Goal: Information Seeking & Learning: Learn about a topic

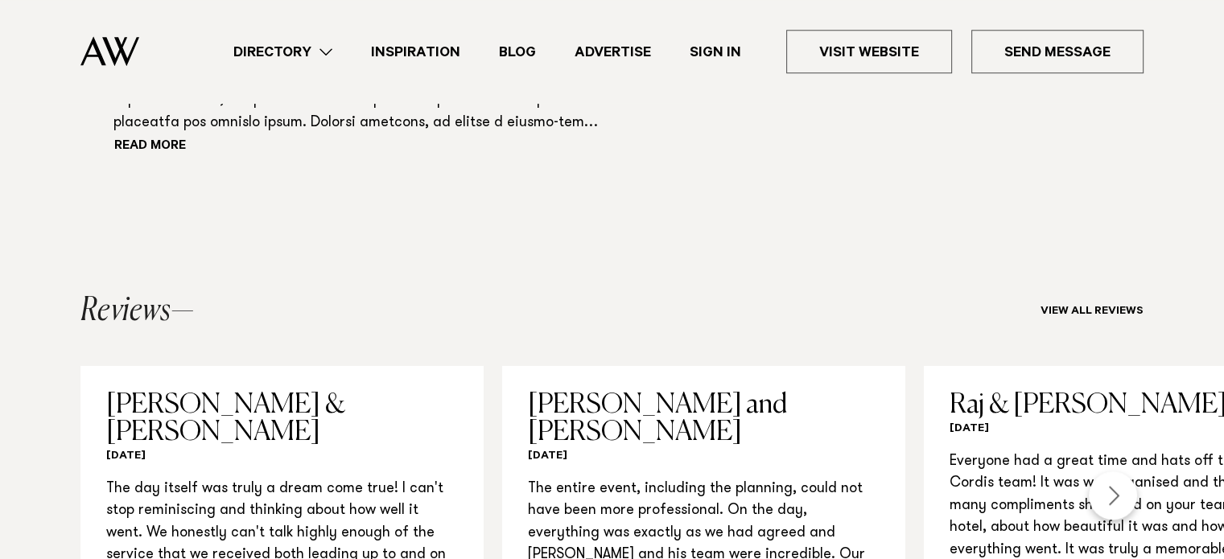
scroll to position [1605, 0]
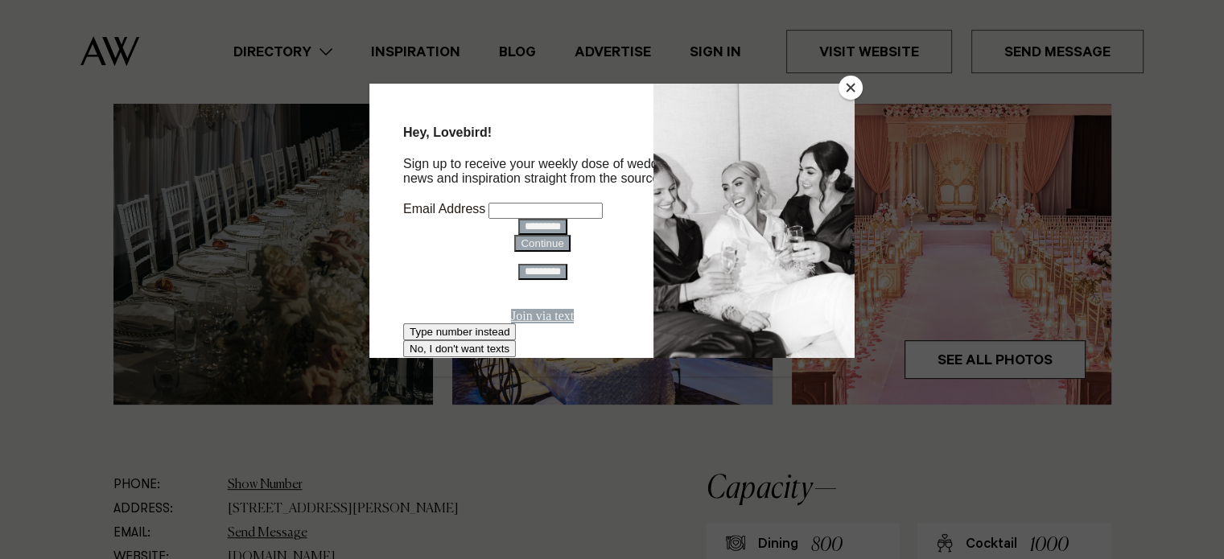
scroll to position [582, 0]
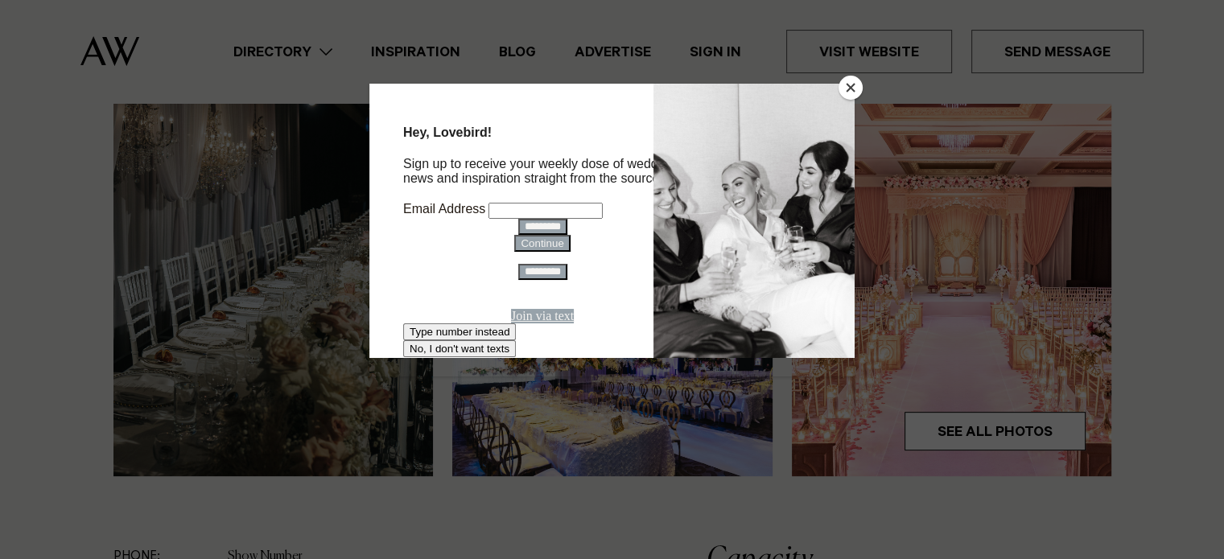
click at [849, 88] on button "Close" at bounding box center [850, 88] width 24 height 24
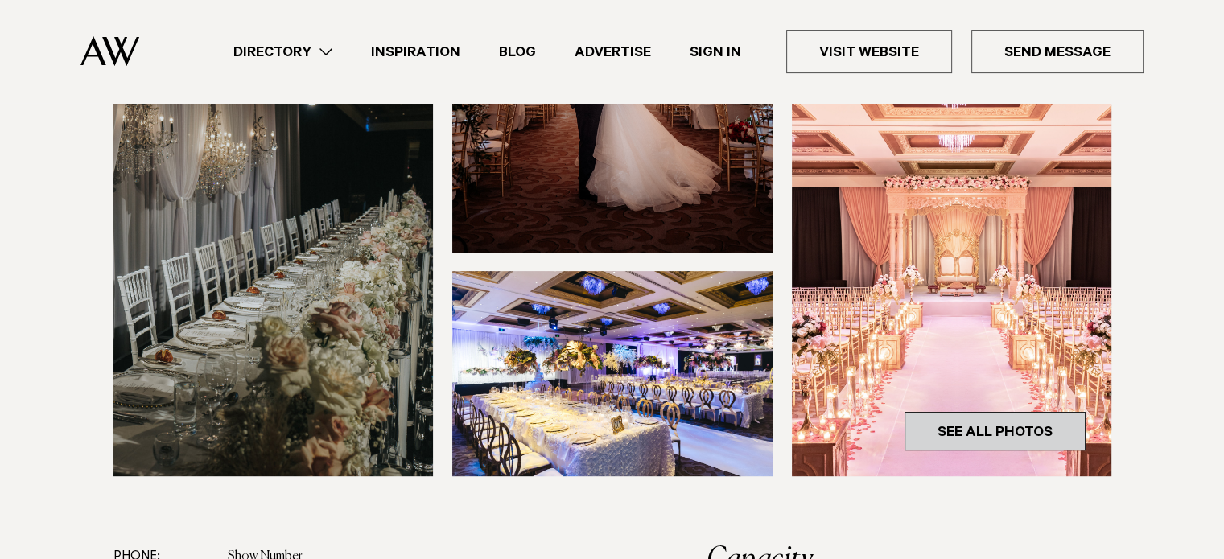
click at [1043, 412] on link "See All Photos" at bounding box center [994, 431] width 181 height 39
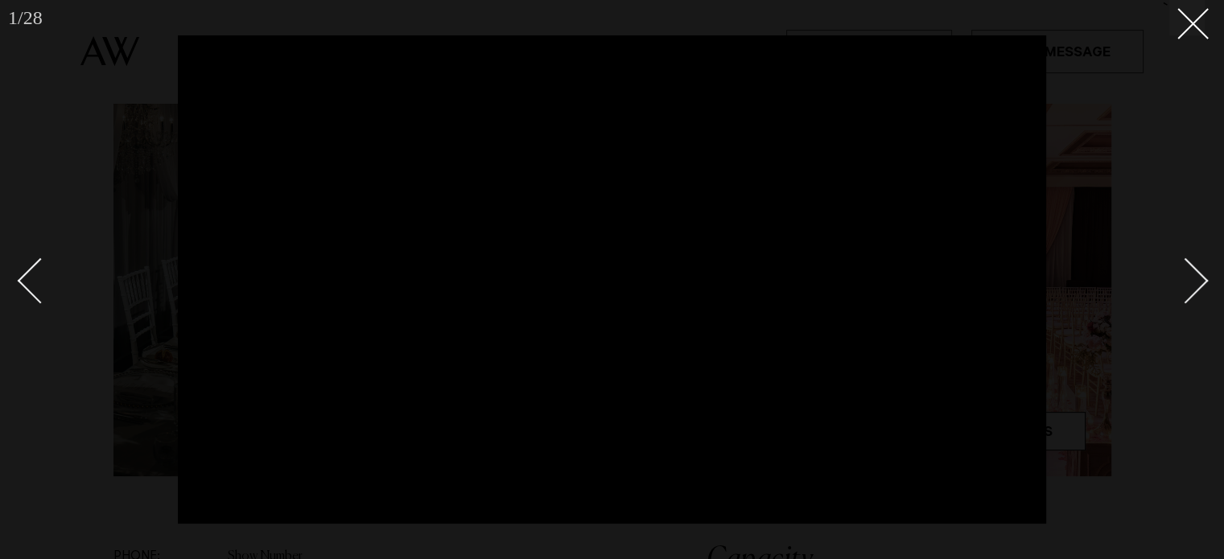
click at [1195, 265] on link at bounding box center [1176, 280] width 56 height 80
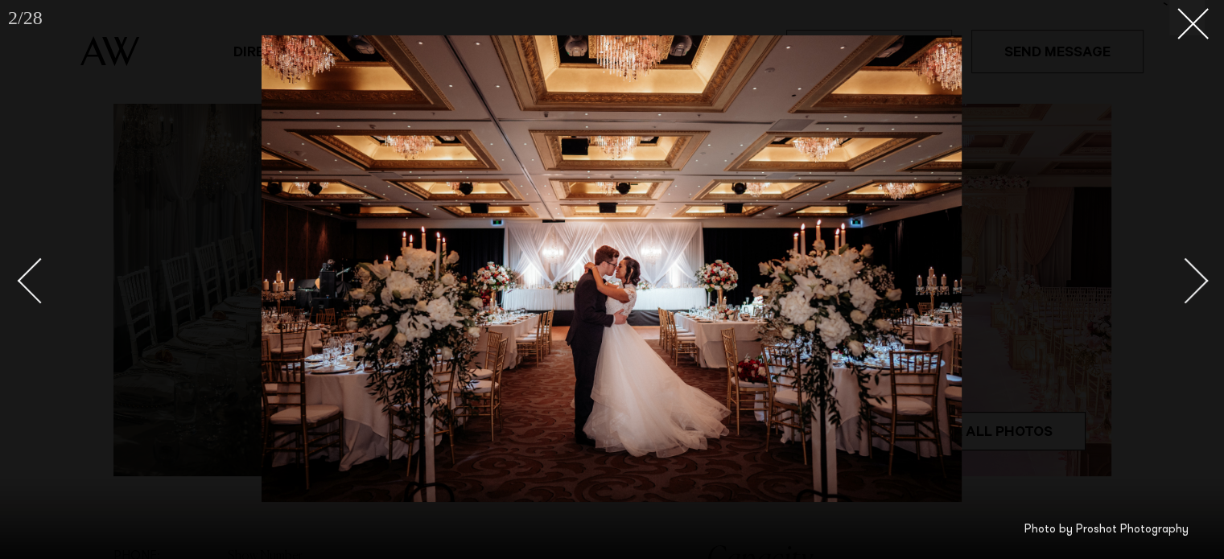
click at [1195, 265] on link at bounding box center [1176, 280] width 56 height 80
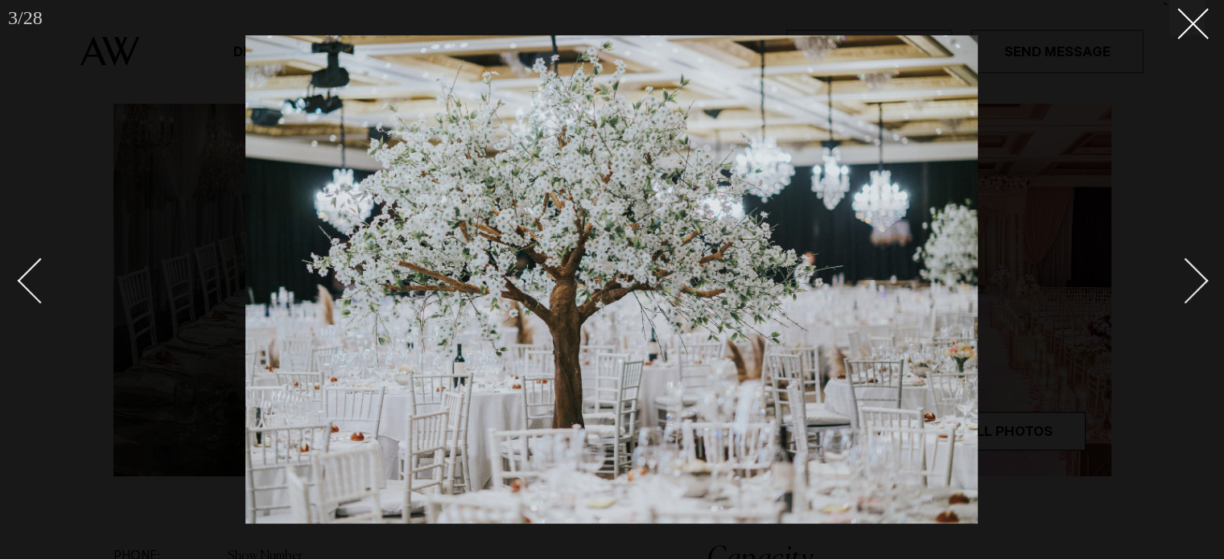
click at [1195, 265] on link at bounding box center [1176, 280] width 56 height 80
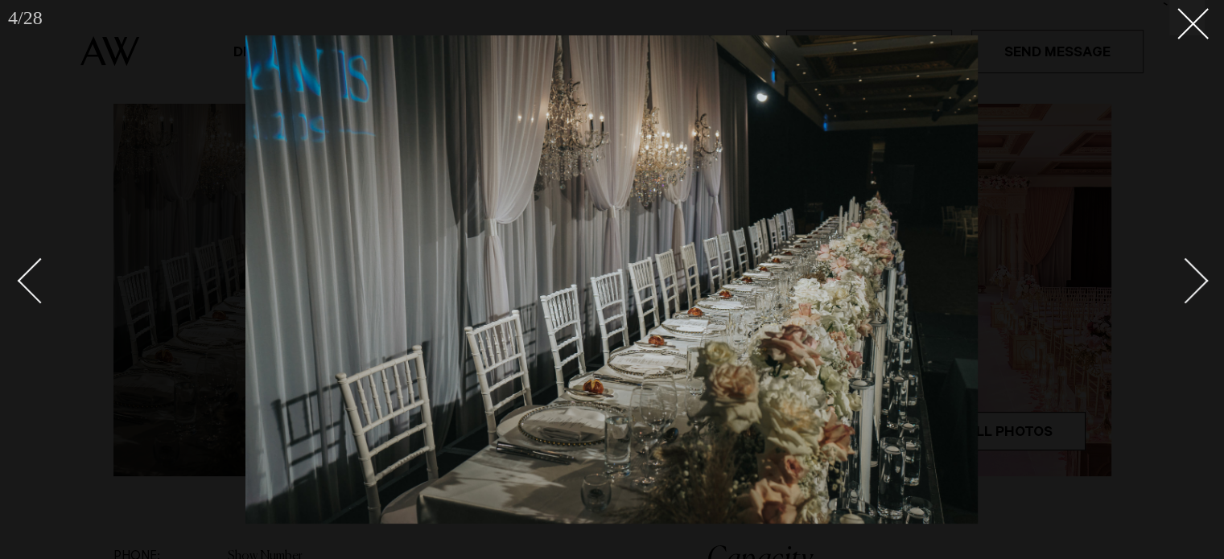
click at [1195, 265] on link at bounding box center [1176, 280] width 56 height 80
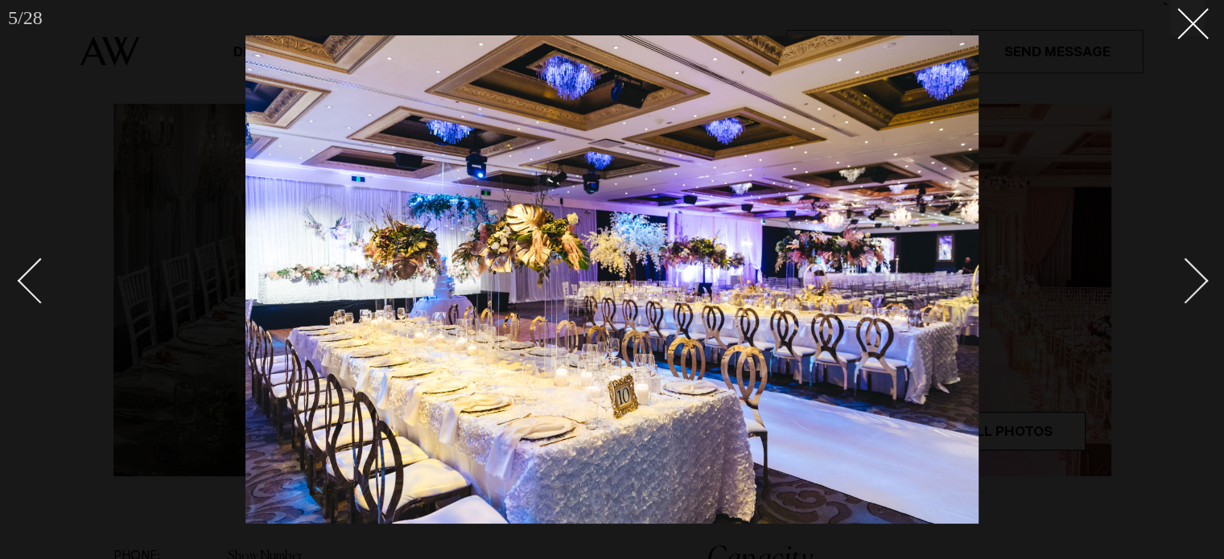
click at [1195, 265] on link at bounding box center [1176, 280] width 56 height 80
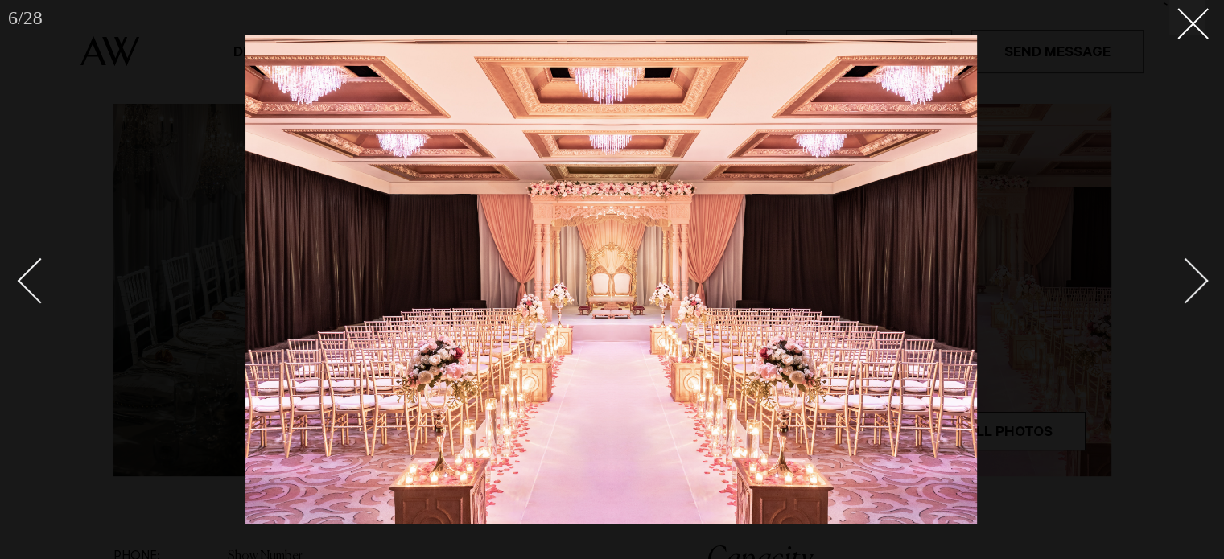
click at [1195, 265] on link at bounding box center [1176, 280] width 56 height 80
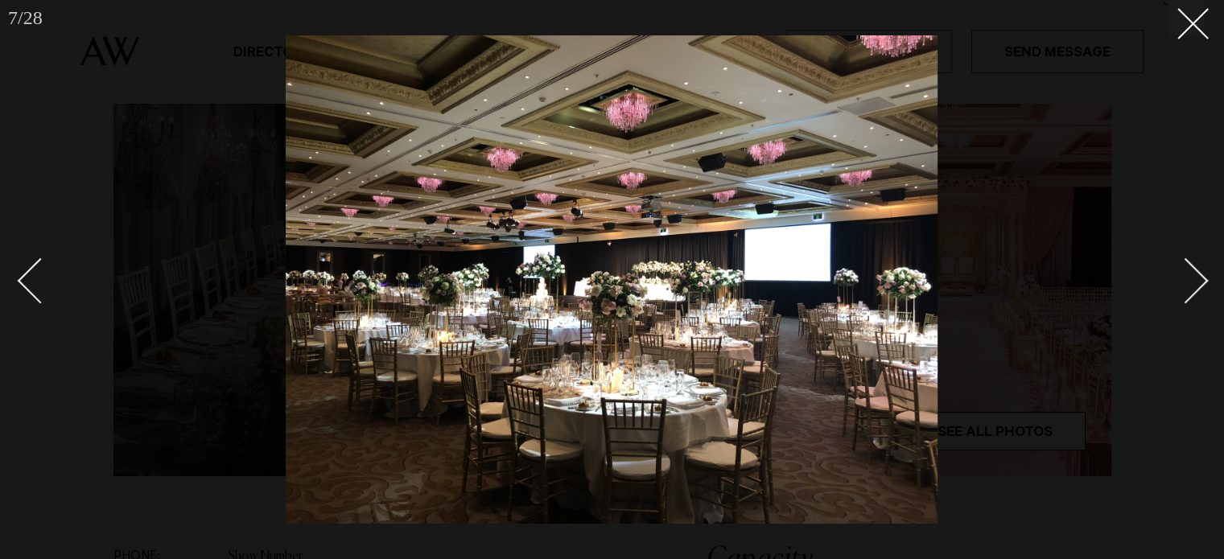
click at [1195, 267] on div "Next slide" at bounding box center [1185, 280] width 46 height 46
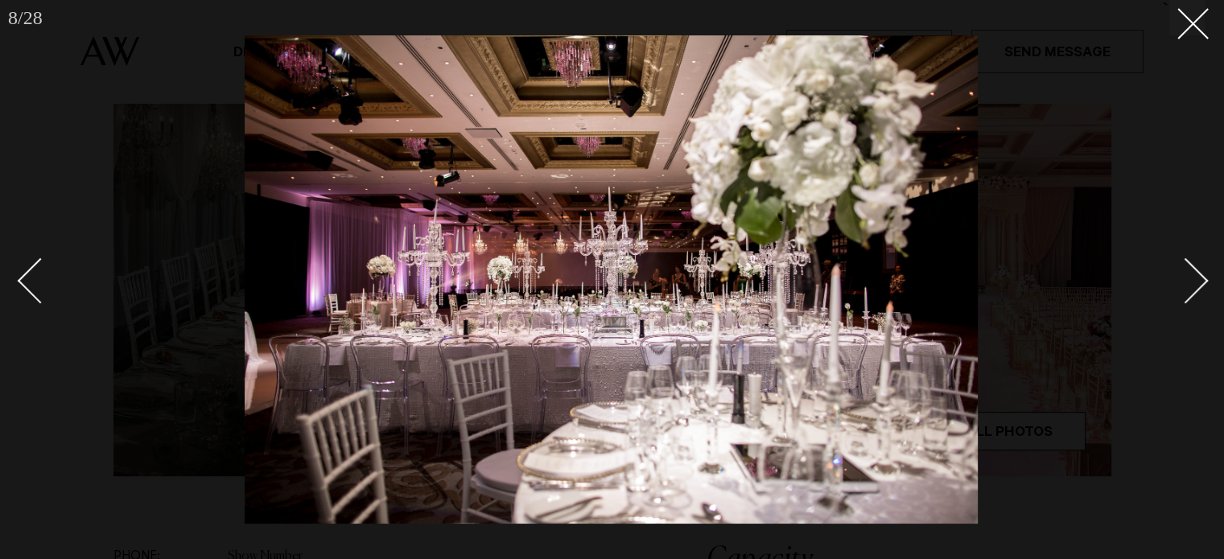
click at [1195, 265] on link at bounding box center [1176, 280] width 56 height 80
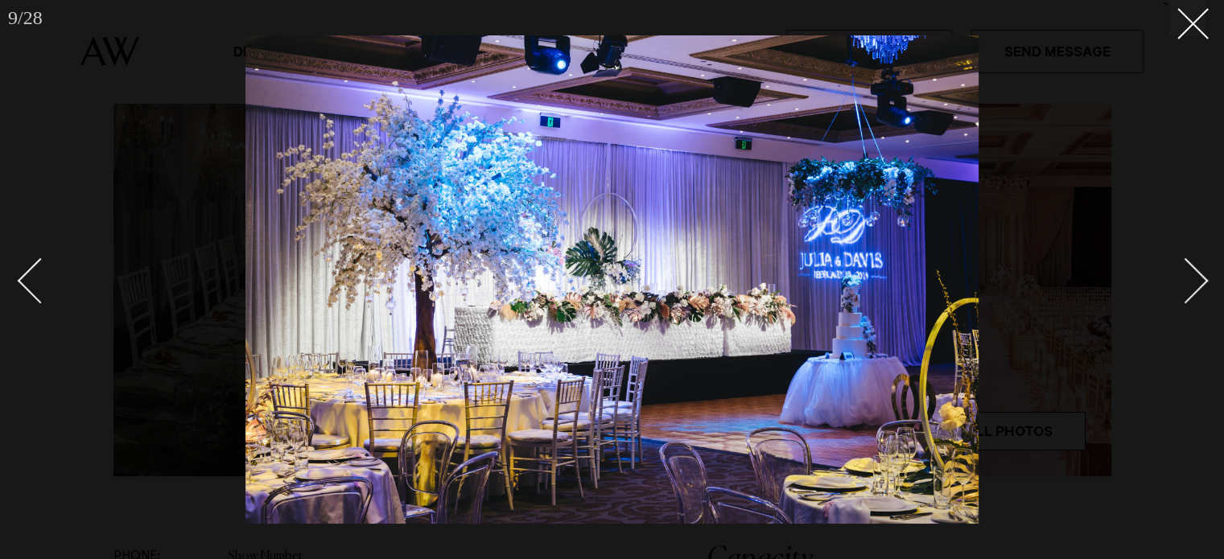
click at [1193, 36] on div at bounding box center [612, 279] width 1224 height 559
